Goal: Check status: Check status

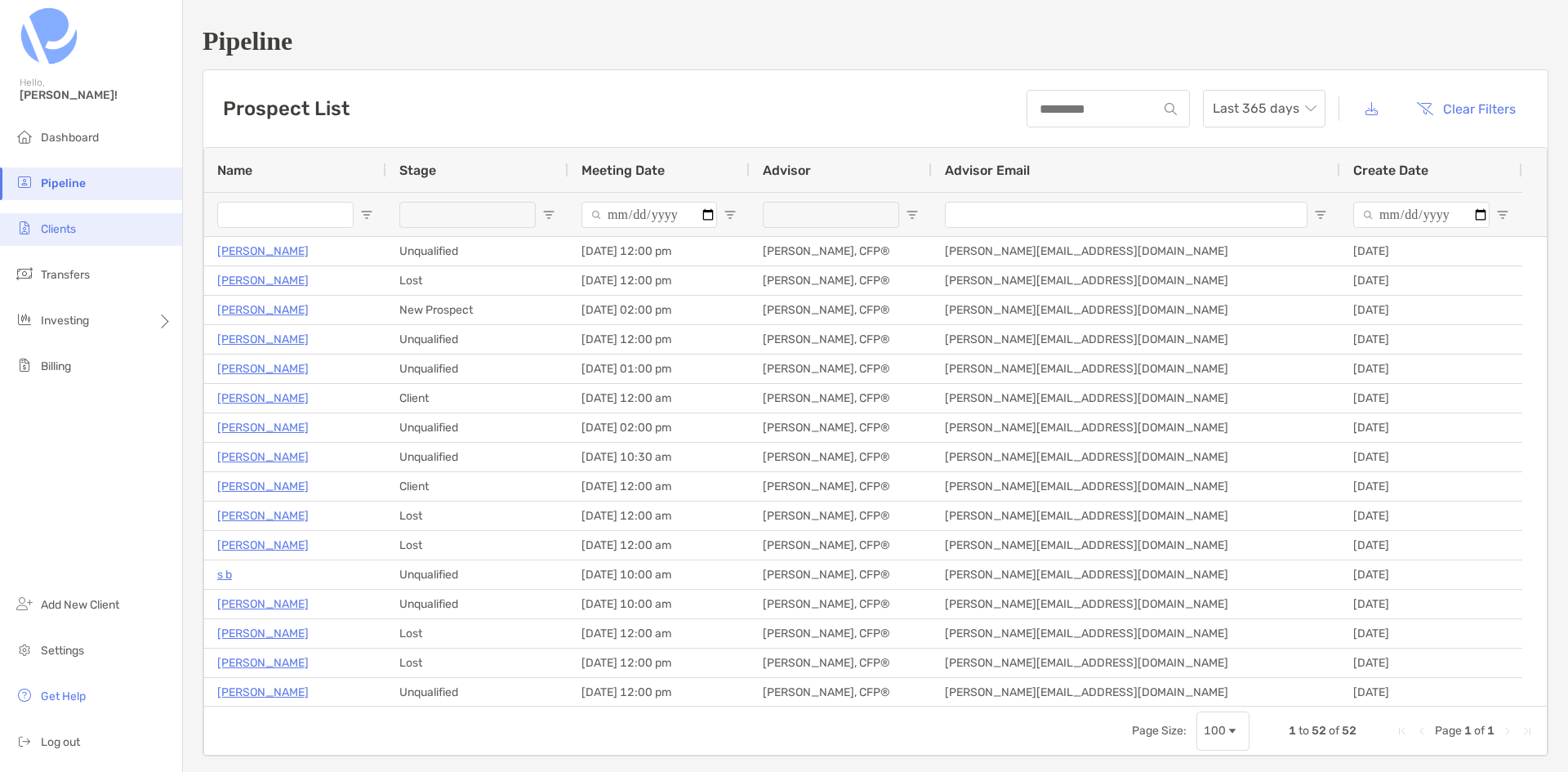
click at [90, 238] on li "Clients" at bounding box center [91, 229] width 182 height 32
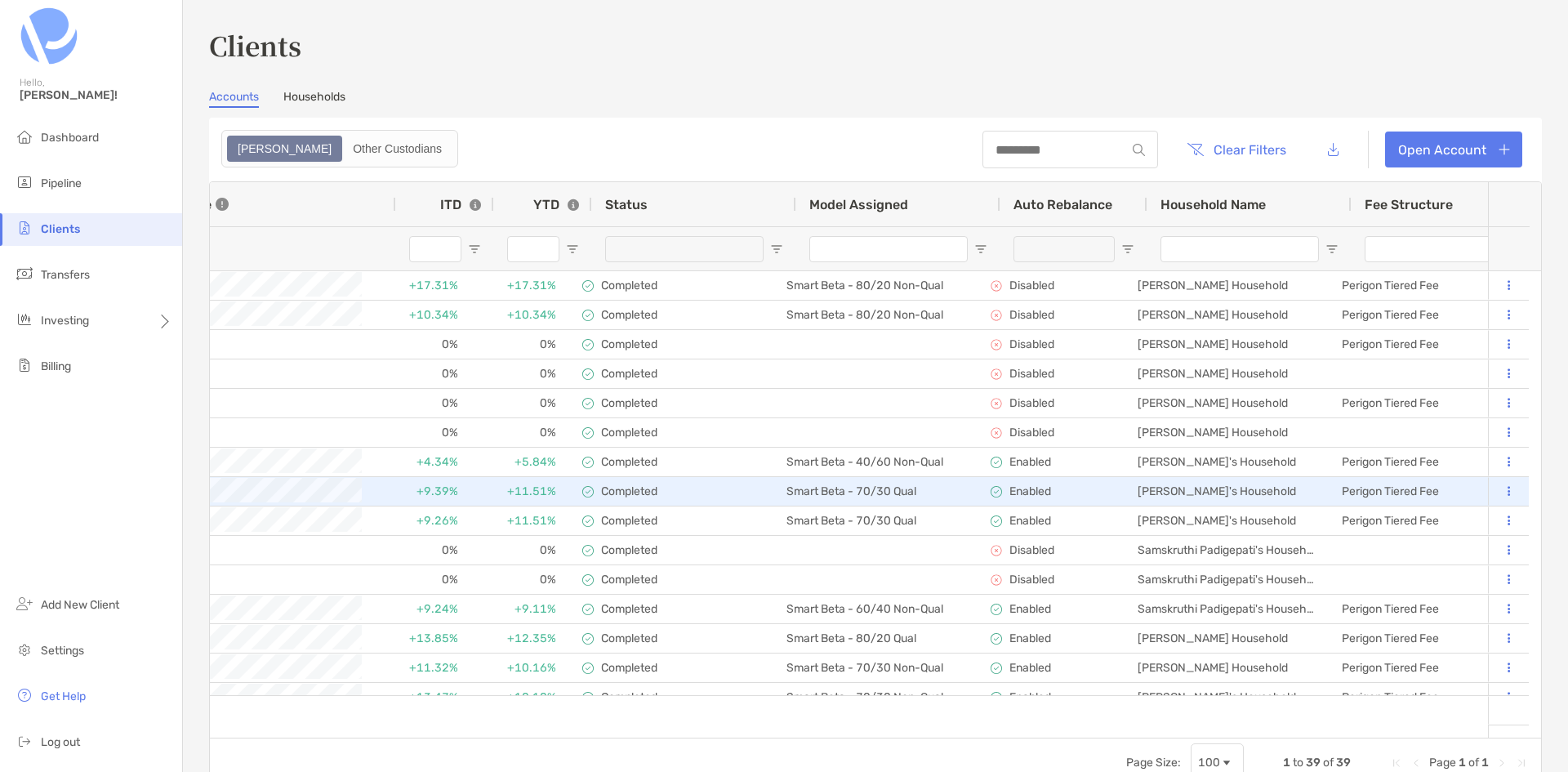
scroll to position [0, 1062]
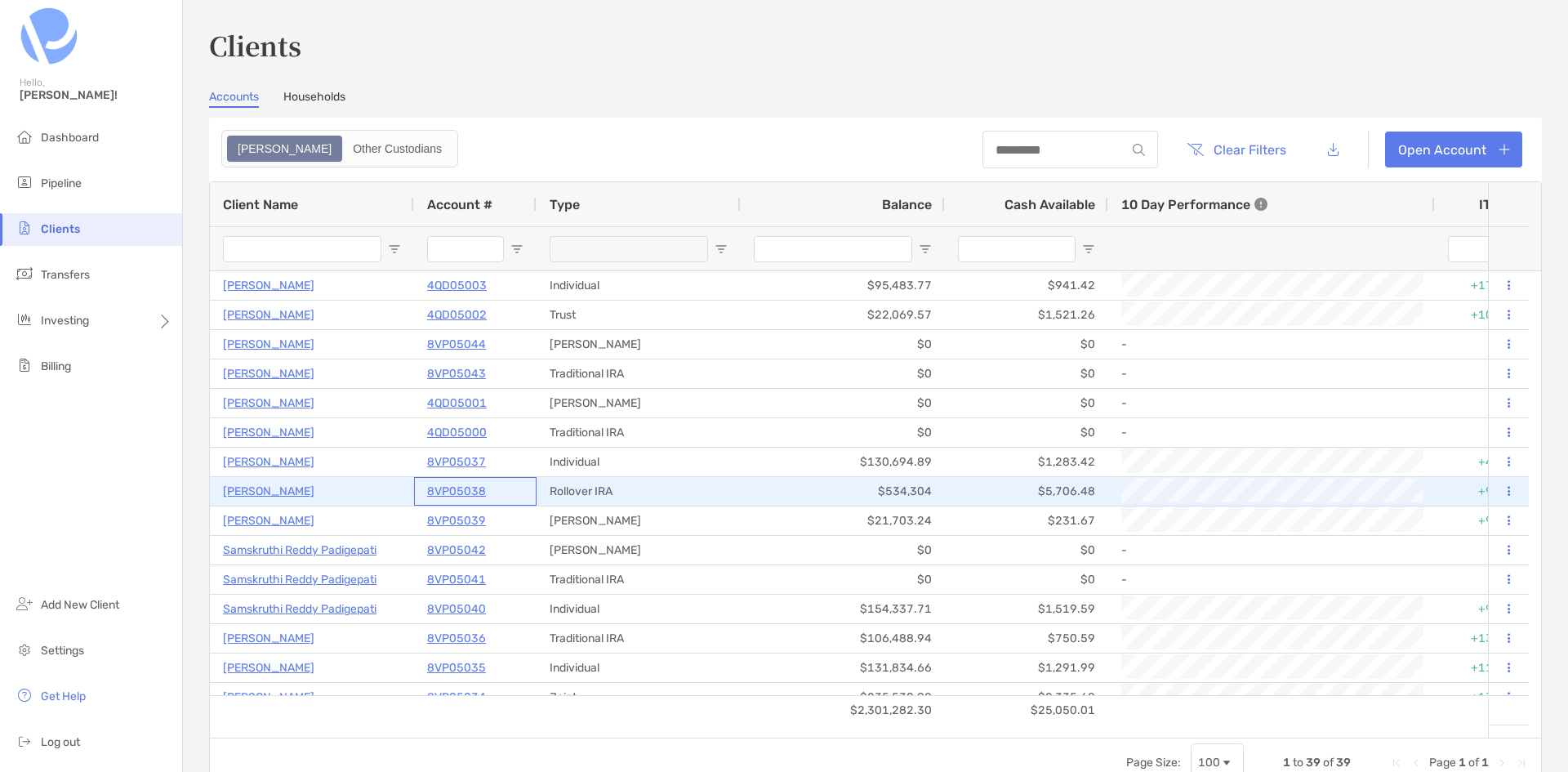
click at [458, 495] on p "8VP05038" at bounding box center [456, 491] width 59 height 21
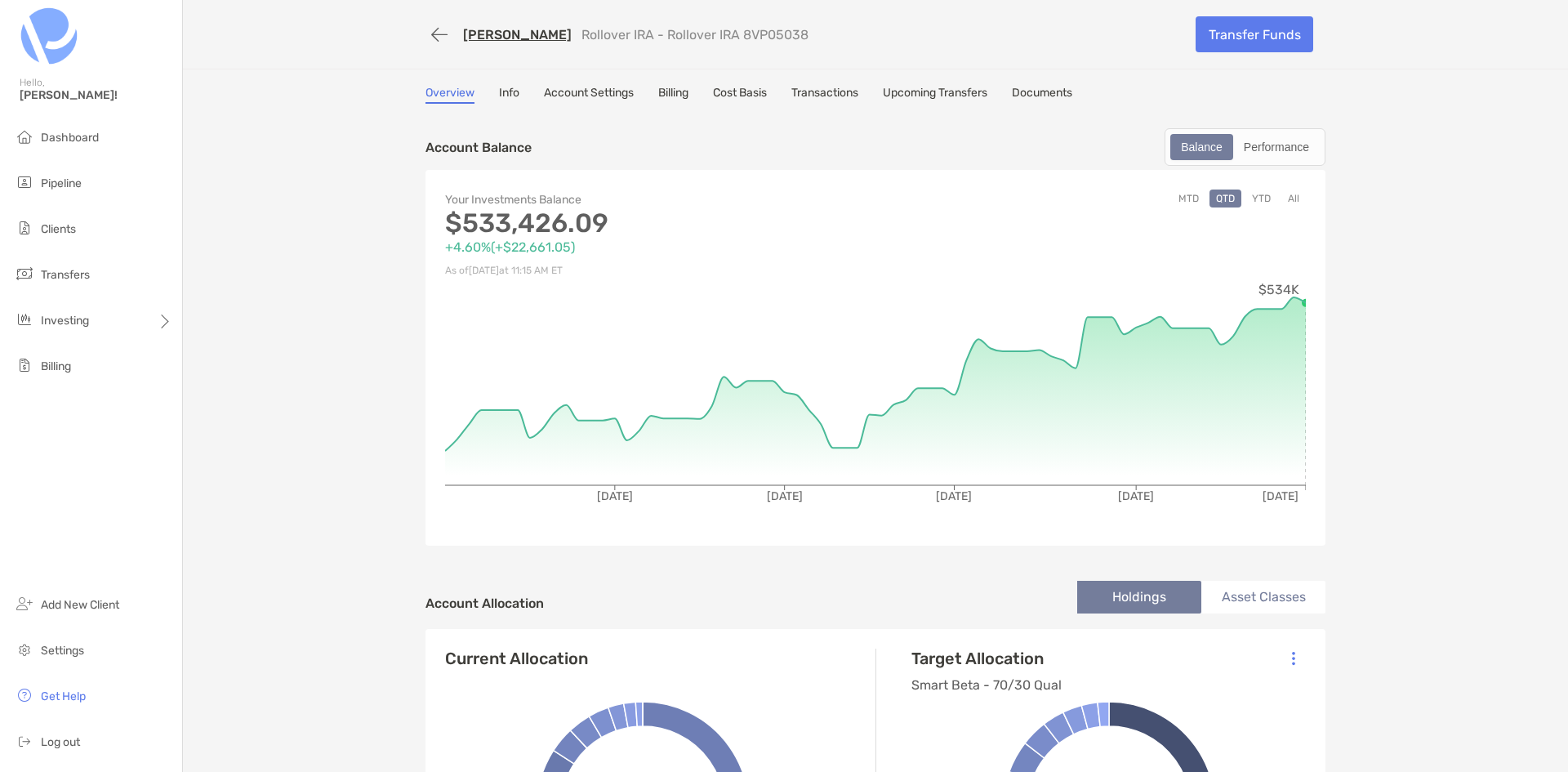
click at [1288, 196] on button "All" at bounding box center [1294, 199] width 24 height 18
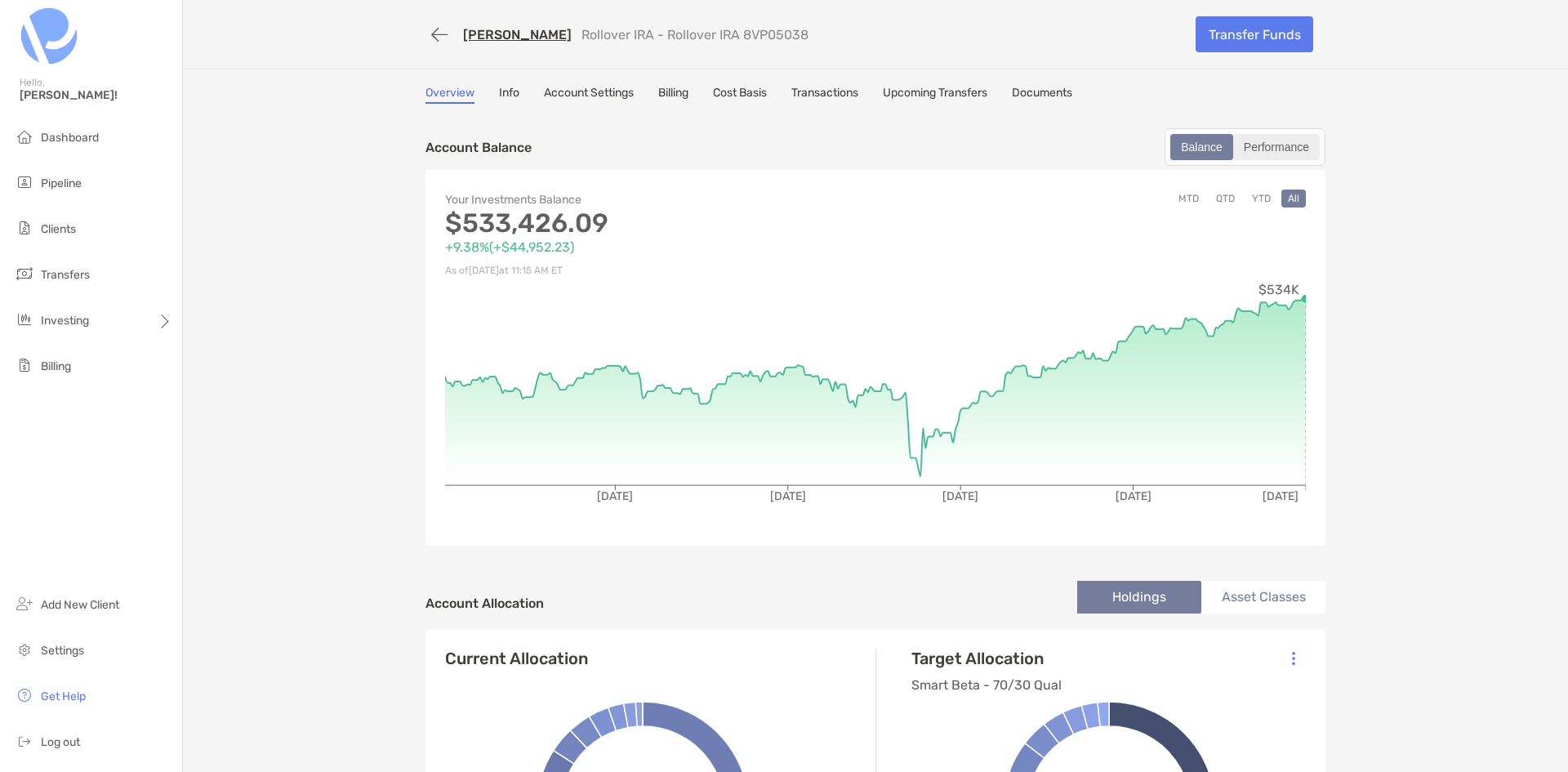
click at [1276, 144] on div "Performance" at bounding box center [1276, 146] width 83 height 23
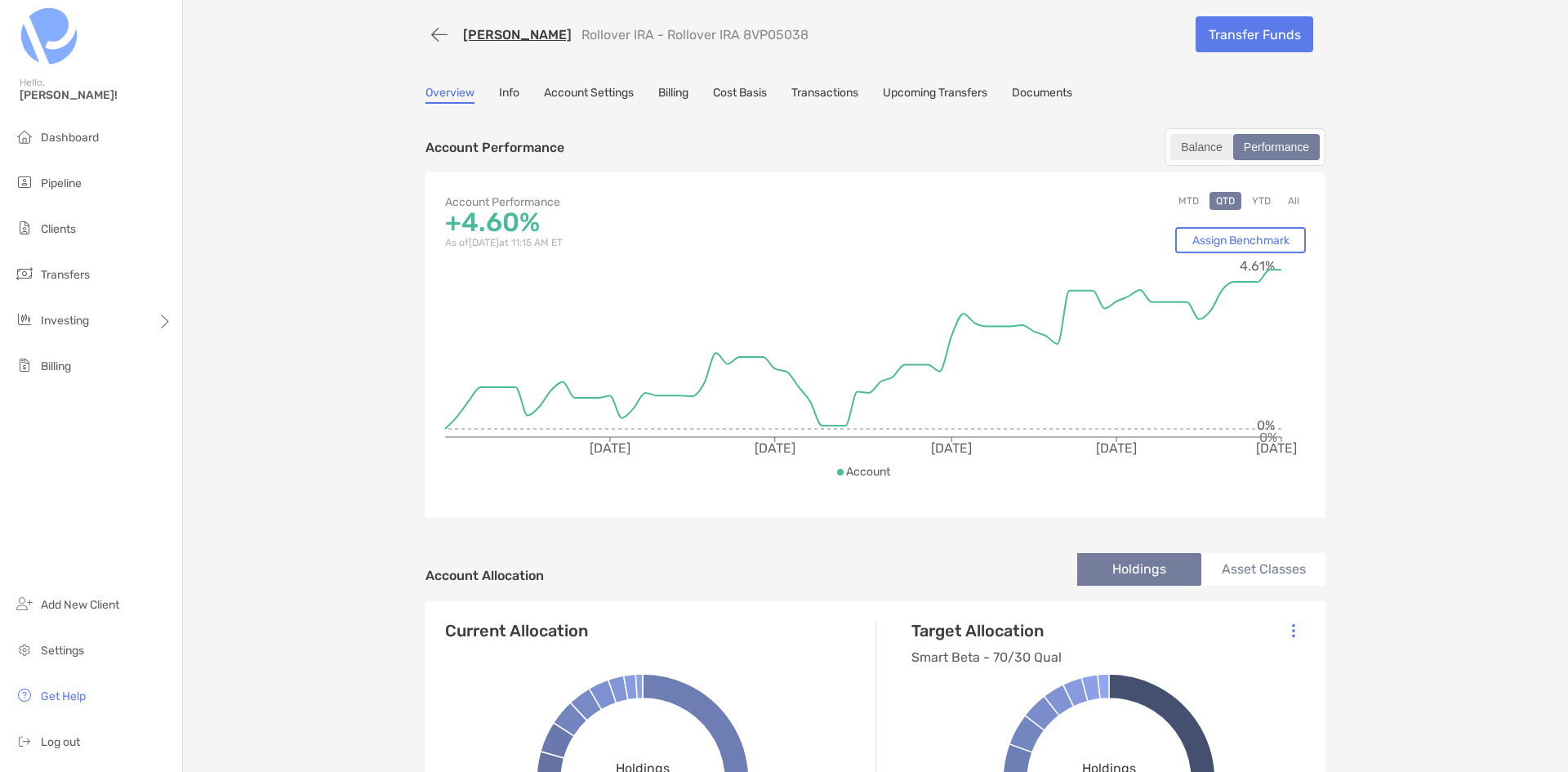
click at [1175, 151] on div "Balance" at bounding box center [1202, 146] width 60 height 23
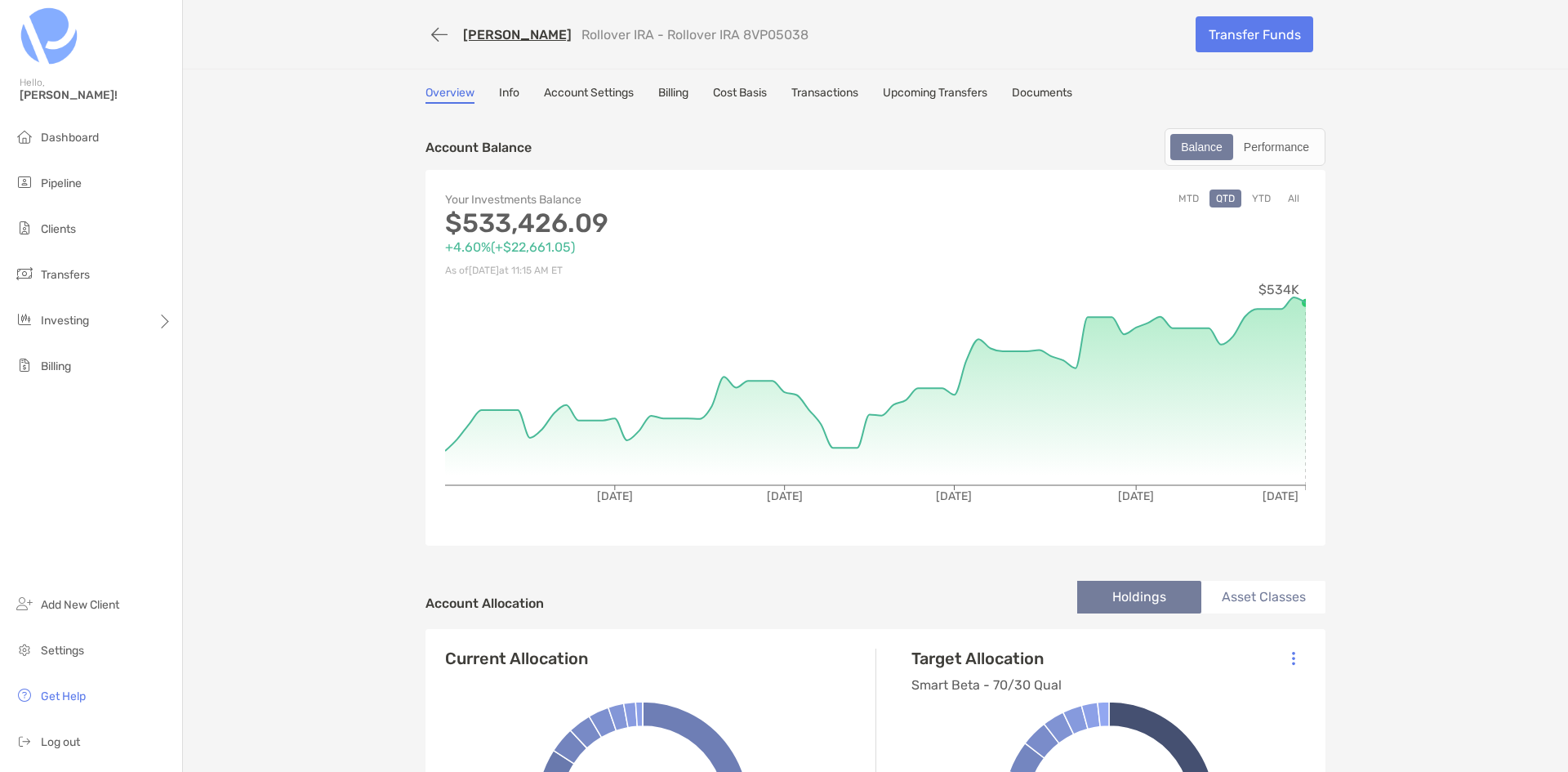
click at [808, 92] on link "Transactions" at bounding box center [825, 95] width 67 height 18
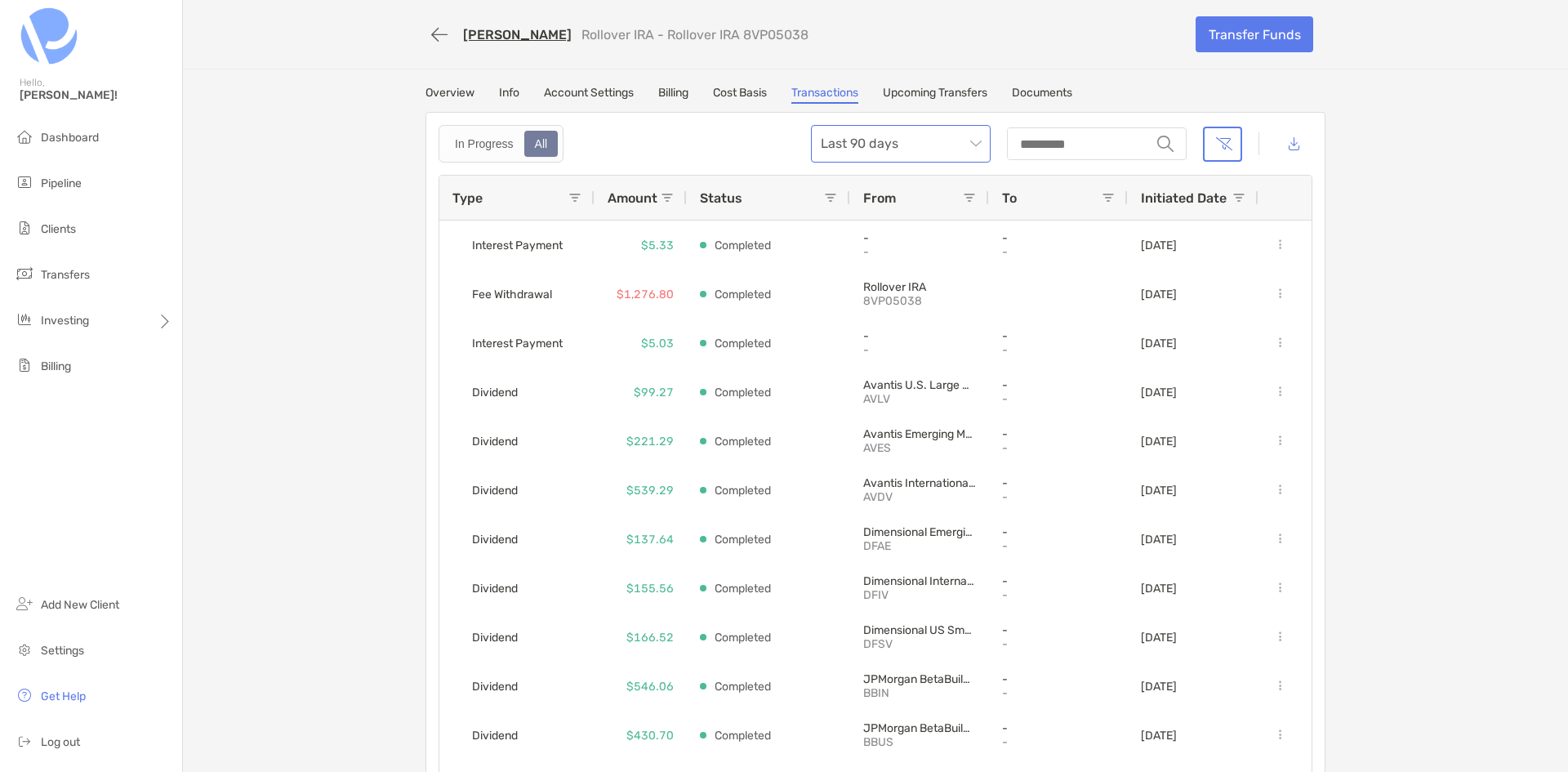
click at [966, 156] on span "Last 90 days" at bounding box center [900, 143] width 160 height 36
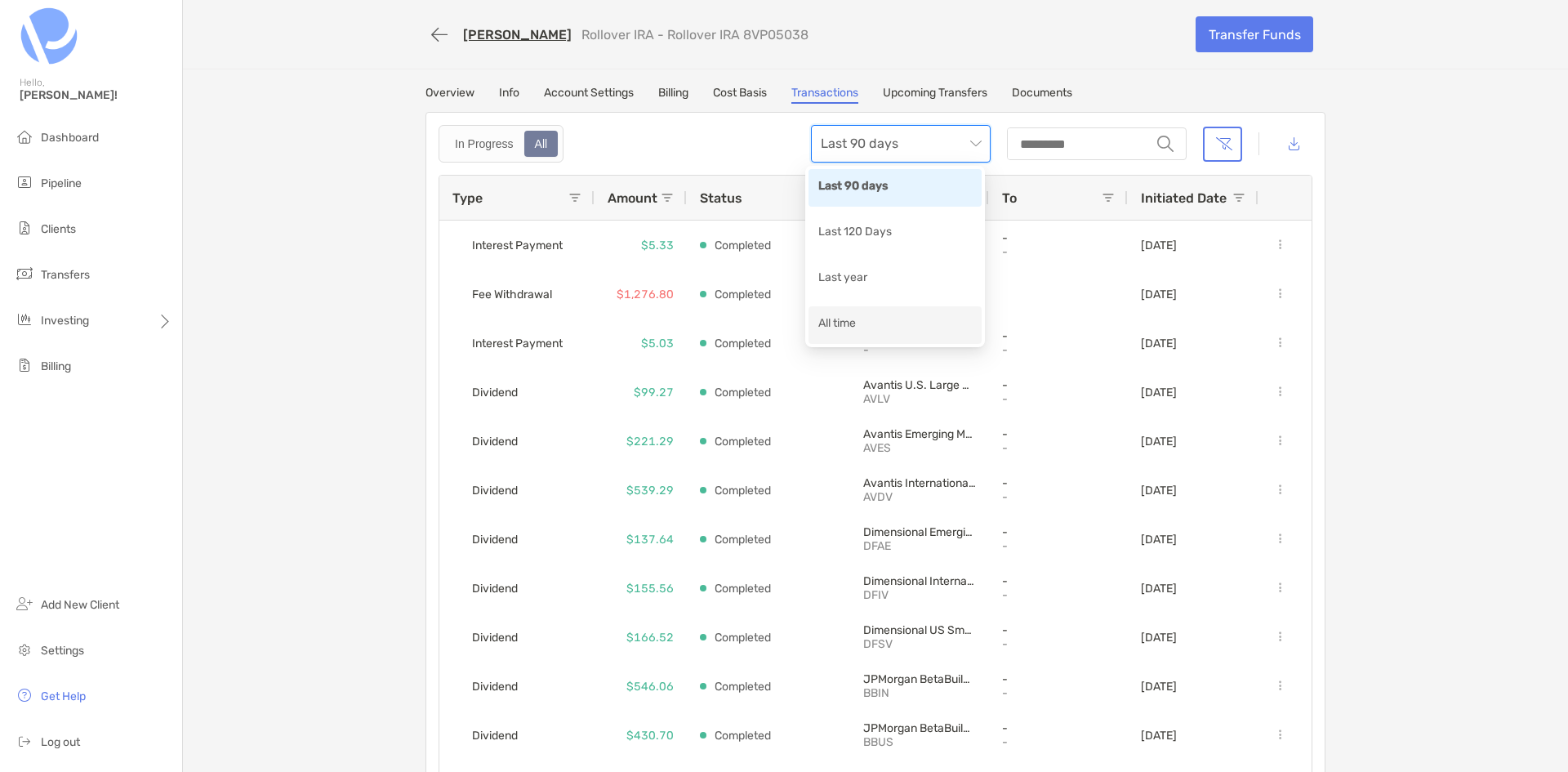
click at [927, 317] on div "All time" at bounding box center [895, 324] width 154 height 21
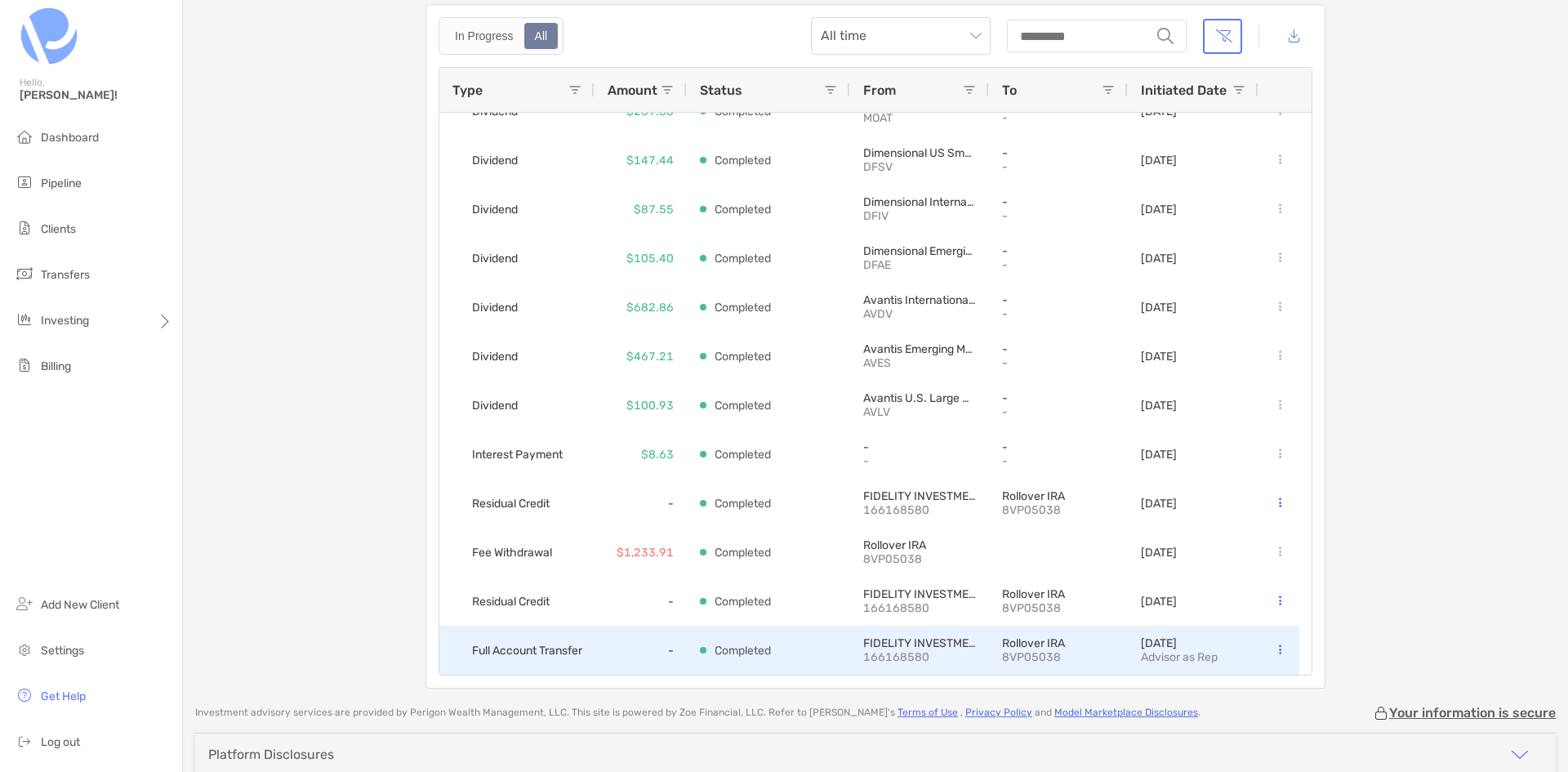
click at [1279, 648] on icon at bounding box center [1280, 650] width 3 height 11
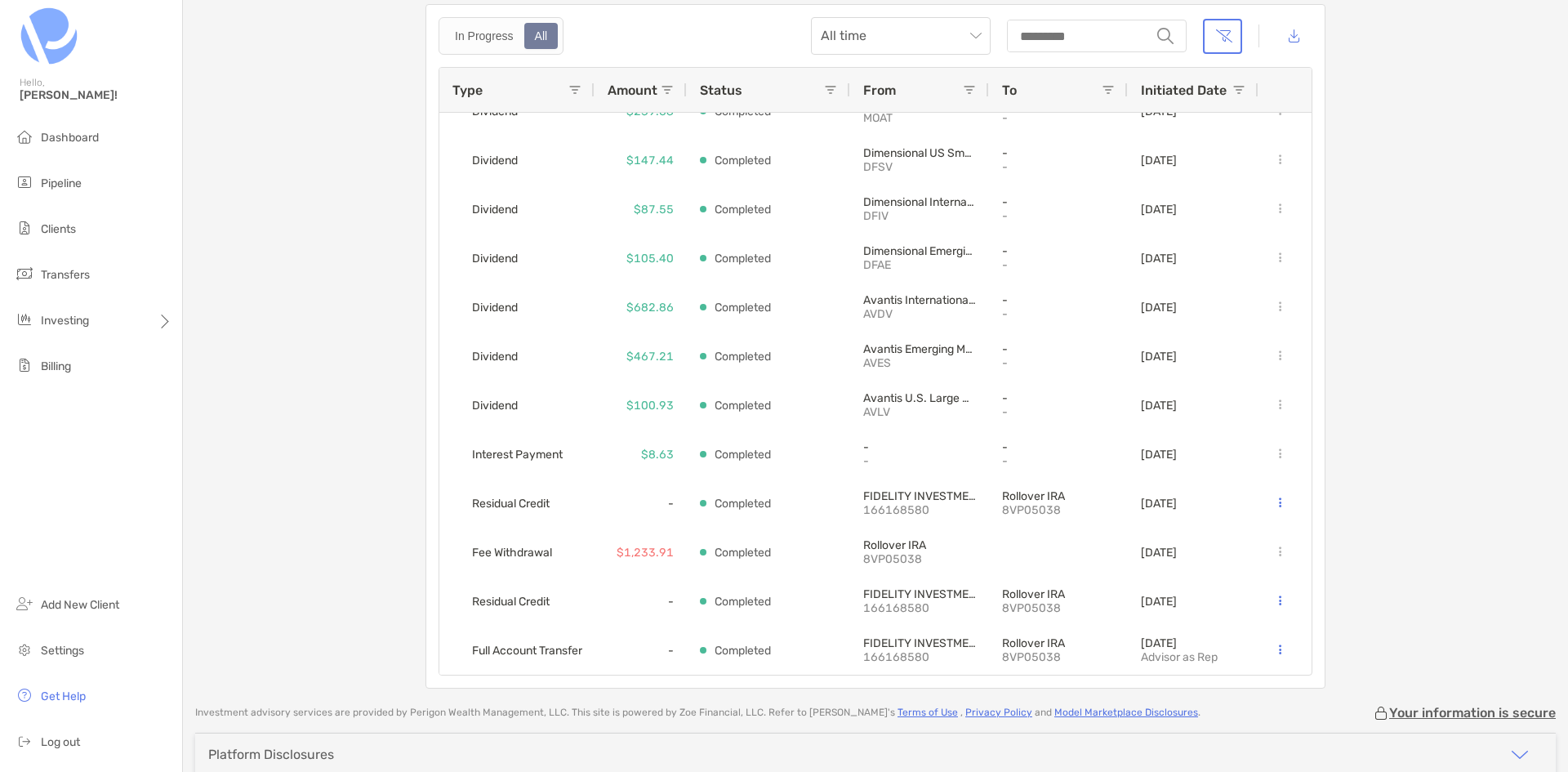
click at [1346, 626] on div "[PERSON_NAME] Rollover IRA - Rollover IRA 8VP05038 Transfer Funds Overview Info…" at bounding box center [876, 290] width 1386 height 796
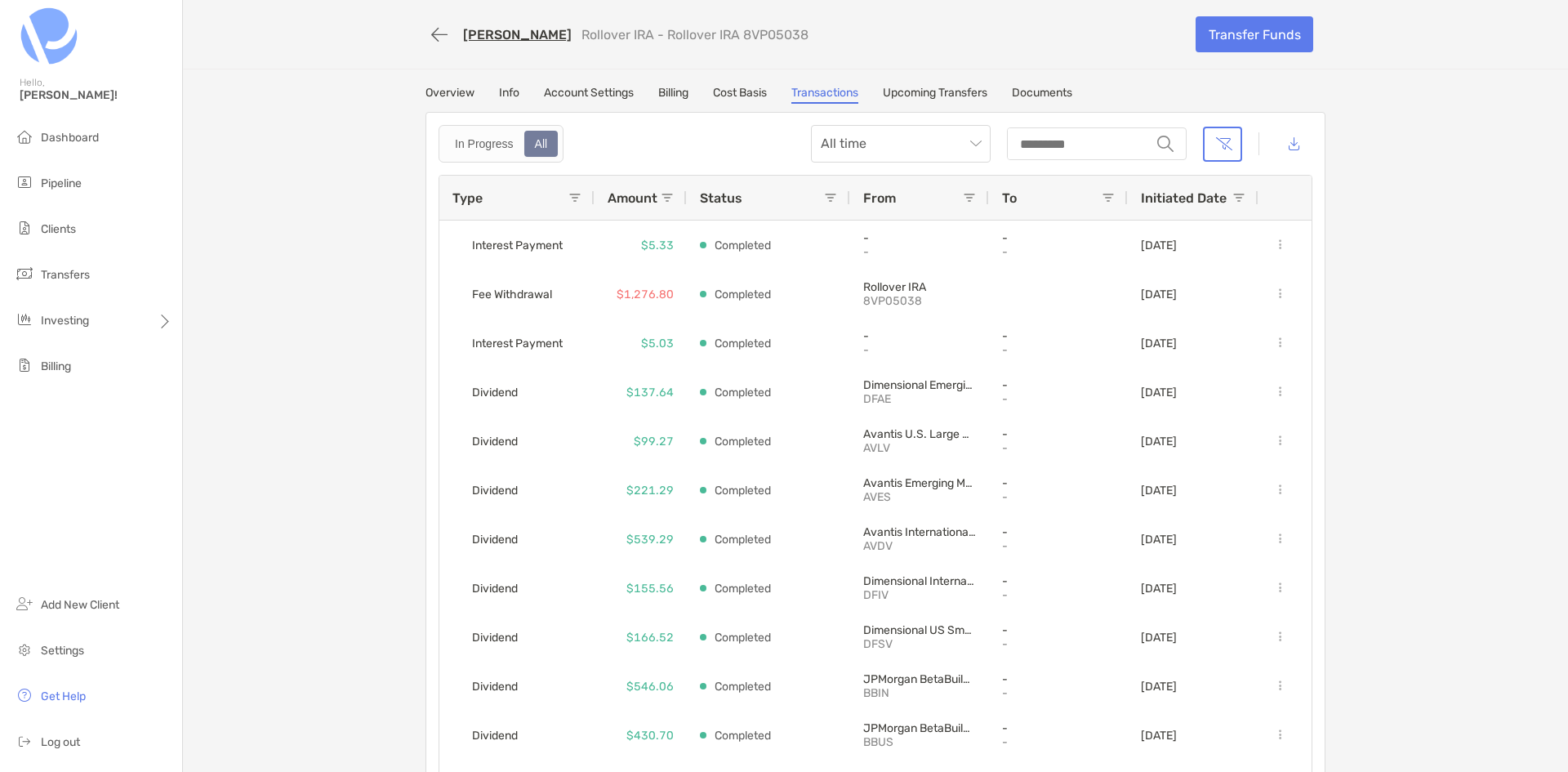
click at [928, 96] on link "Upcoming Transfers" at bounding box center [935, 95] width 105 height 18
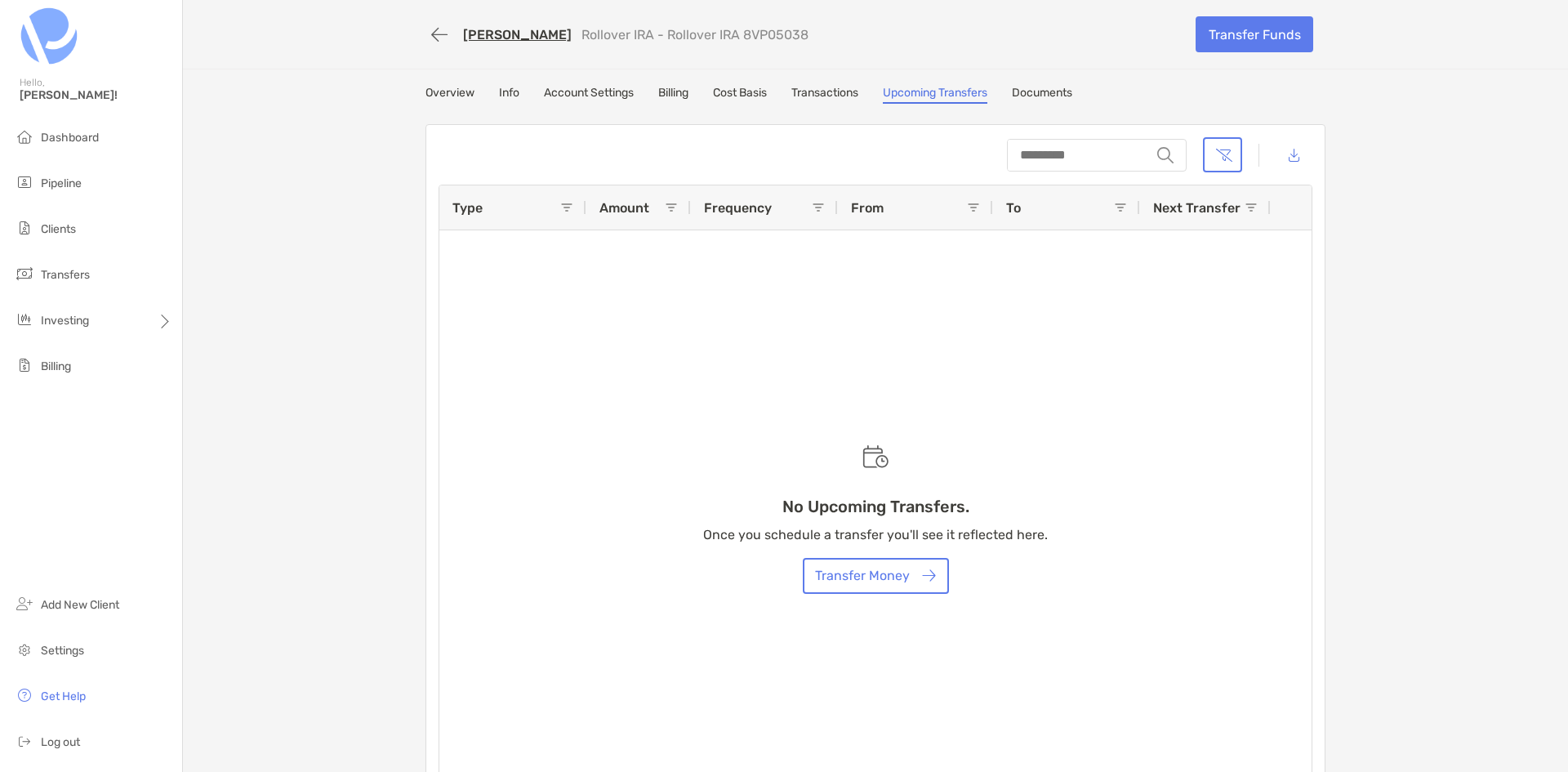
click at [837, 101] on link "Transactions" at bounding box center [825, 95] width 67 height 18
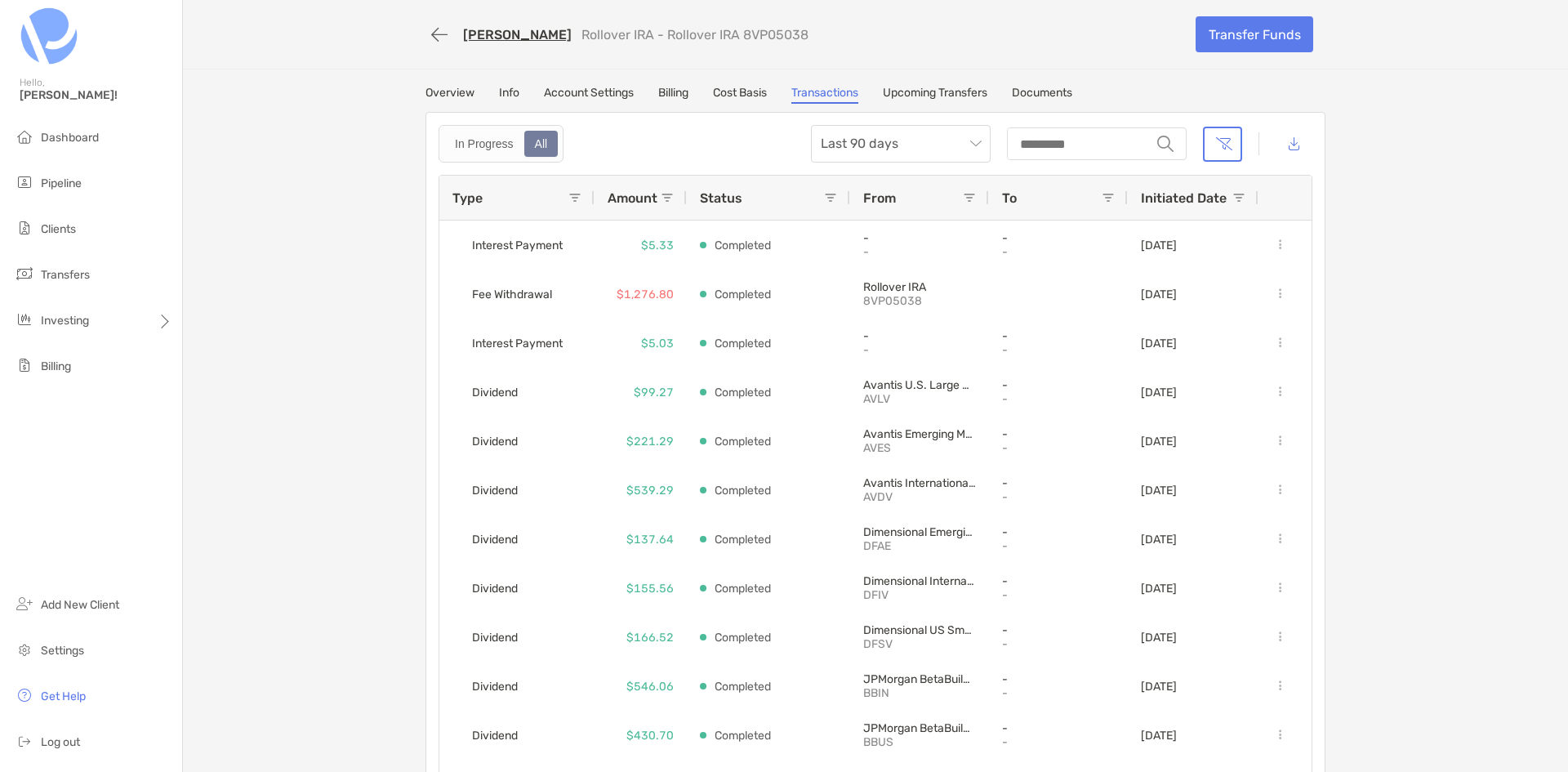
click at [504, 88] on link "Info" at bounding box center [509, 95] width 21 height 18
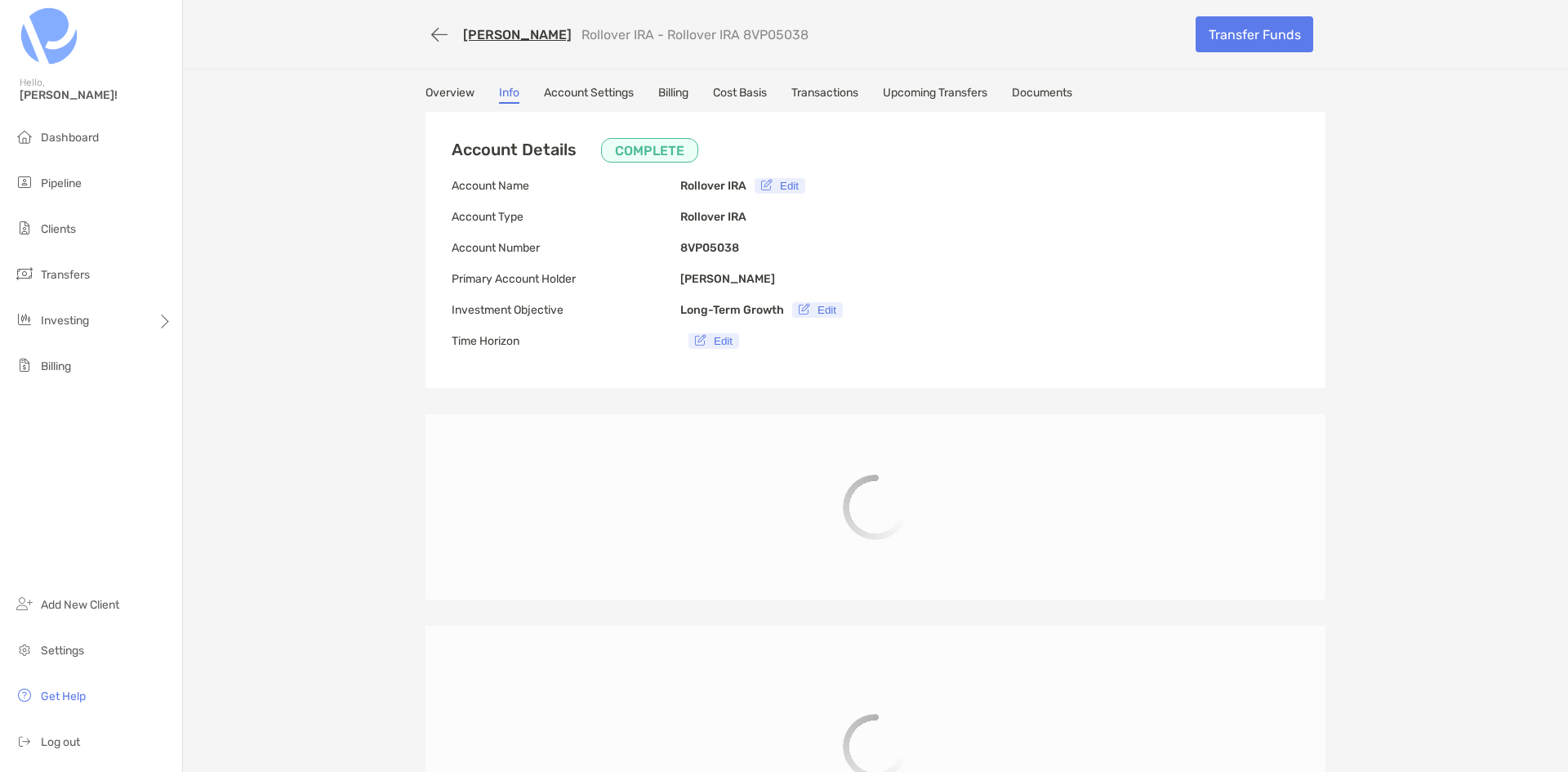
type input "**********"
